Goal: Information Seeking & Learning: Learn about a topic

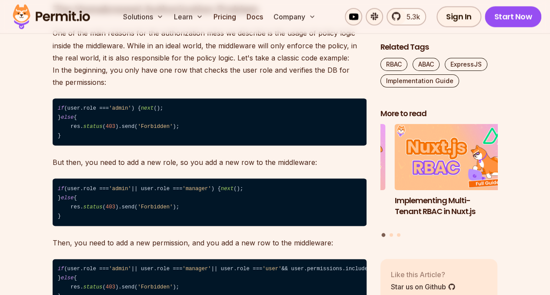
drag, startPoint x: 62, startPoint y: 143, endPoint x: 56, endPoint y: 116, distance: 27.5
click at [56, 116] on code "if (user.role === 'admin' ) { next (); } else { res. status ( 403 ).send( 'Forb…" at bounding box center [210, 121] width 314 height 47
click at [56, 115] on code "if (user.role === 'admin' ) { next (); } else { res. status ( 403 ).send( 'Forb…" at bounding box center [210, 121] width 314 height 47
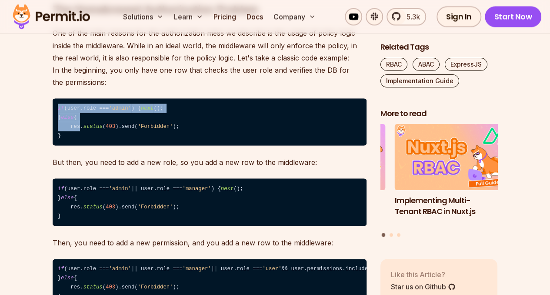
drag, startPoint x: 58, startPoint y: 109, endPoint x: 76, endPoint y: 141, distance: 36.4
click at [75, 139] on code "if (user.role === 'admin' ) { next (); } else { res. status ( 403 ).send( 'Forb…" at bounding box center [210, 121] width 314 height 47
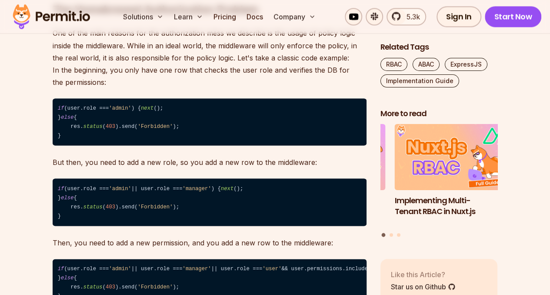
click at [78, 145] on code "if (user.role === 'admin' ) { next (); } else { res. status ( 403 ).send( 'Forb…" at bounding box center [210, 121] width 314 height 47
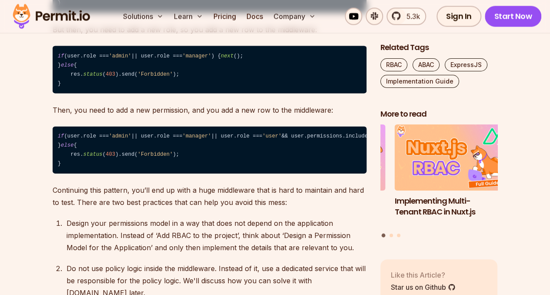
scroll to position [913, 0]
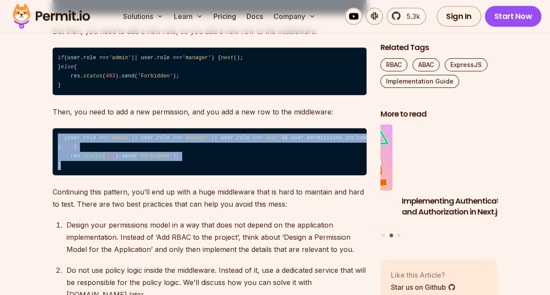
drag, startPoint x: 86, startPoint y: 189, endPoint x: 44, endPoint y: 152, distance: 56.3
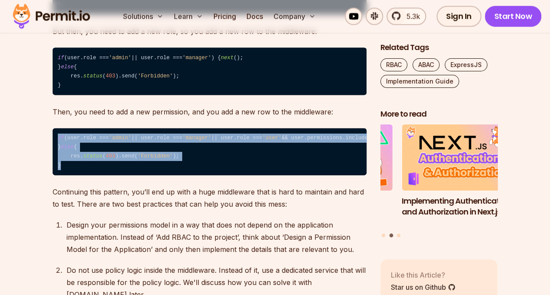
click at [71, 150] on span "else" at bounding box center [67, 147] width 13 height 6
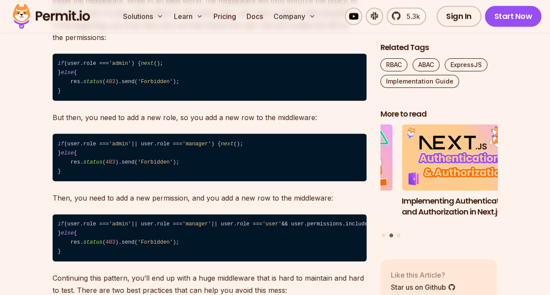
scroll to position [826, 0]
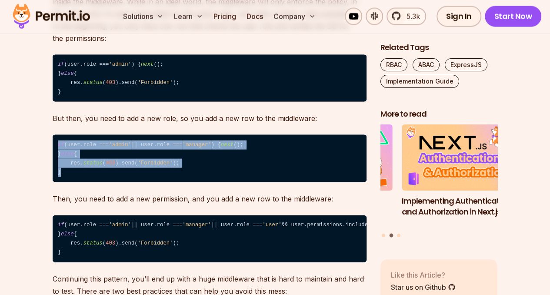
drag, startPoint x: 81, startPoint y: 195, endPoint x: 38, endPoint y: 141, distance: 68.3
click at [90, 182] on code "if (user.role === 'admin' || user.role === 'manager' ) { next (); } else { res.…" at bounding box center [210, 158] width 314 height 47
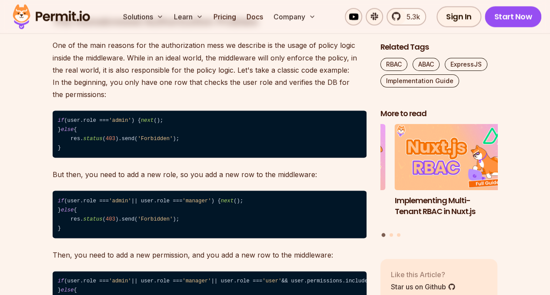
scroll to position [782, 0]
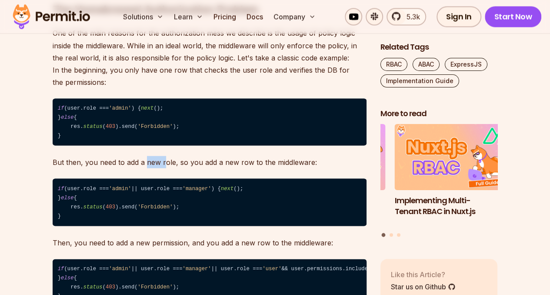
drag, startPoint x: 153, startPoint y: 173, endPoint x: 165, endPoint y: 178, distance: 13.8
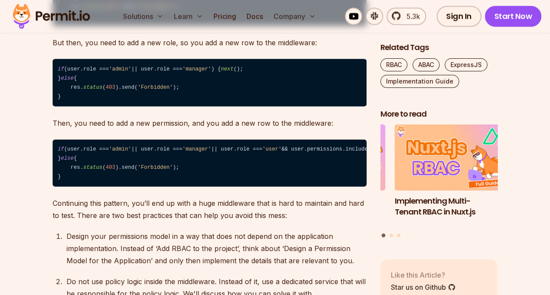
scroll to position [913, 0]
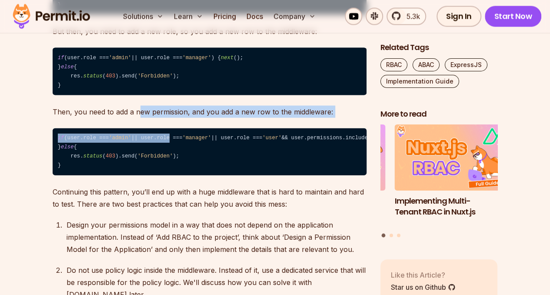
drag, startPoint x: 137, startPoint y: 129, endPoint x: 167, endPoint y: 137, distance: 31.0
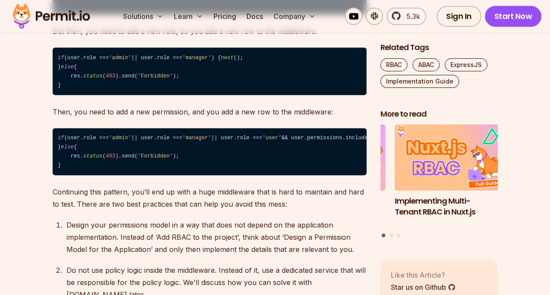
click at [225, 176] on code "if (user.role === 'admin' || user.role === 'manager' || user.role === 'user' &&…" at bounding box center [210, 151] width 314 height 47
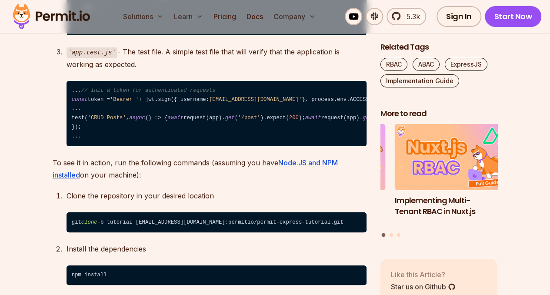
scroll to position [1651, 0]
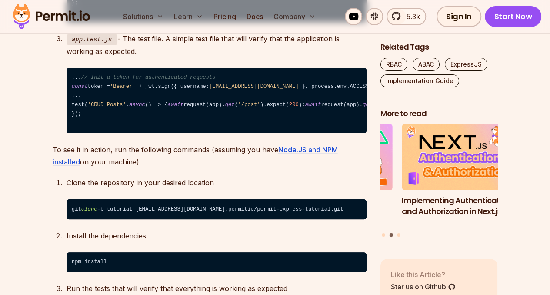
drag, startPoint x: 160, startPoint y: 140, endPoint x: 151, endPoint y: 123, distance: 19.0
click at [151, 57] on p "app.test.js - The test file. A simple test file that will verify that the appli…" at bounding box center [216, 45] width 300 height 25
click at [150, 57] on p "app.test.js - The test file. A simple test file that will verify that the appli…" at bounding box center [216, 45] width 300 height 25
click at [151, 57] on p "app.test.js - The test file. A simple test file that will verify that the appli…" at bounding box center [216, 45] width 300 height 25
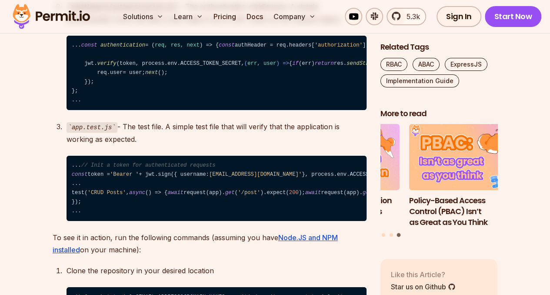
scroll to position [1564, 0]
